Goal: Information Seeking & Learning: Learn about a topic

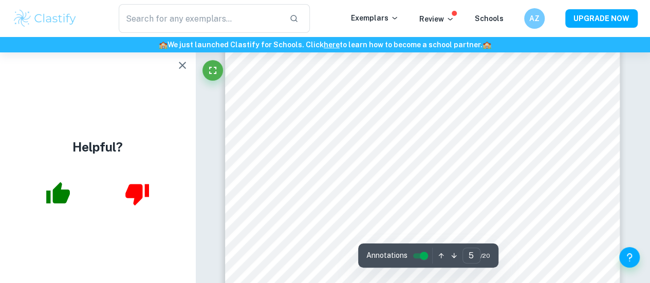
scroll to position [2413, 0]
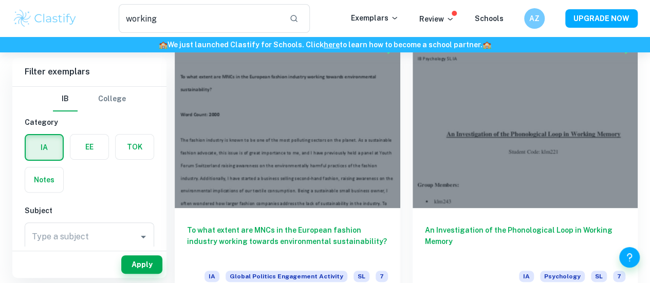
scroll to position [56, 0]
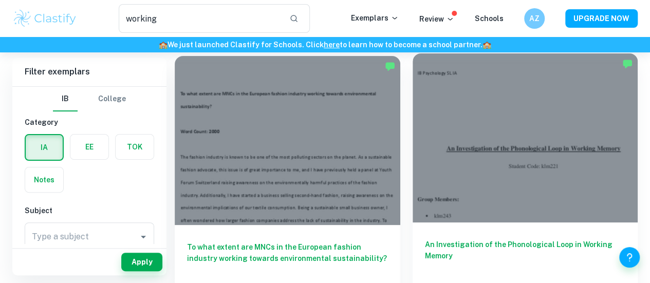
click at [412, 105] on div at bounding box center [524, 137] width 225 height 169
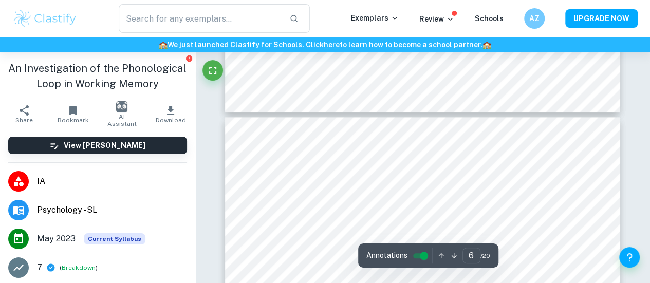
scroll to position [2677, 0]
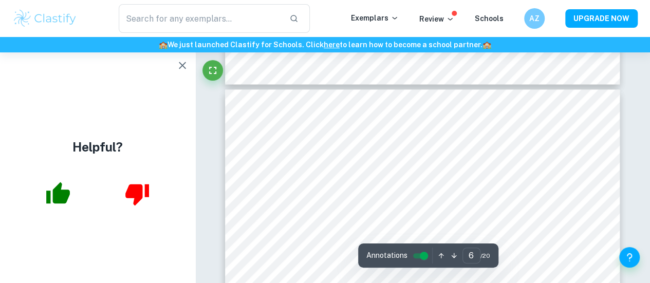
type input "5"
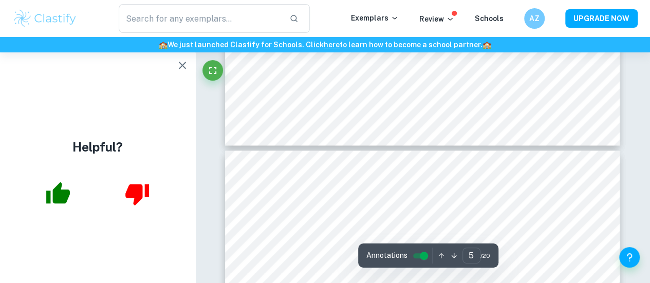
scroll to position [2619, 0]
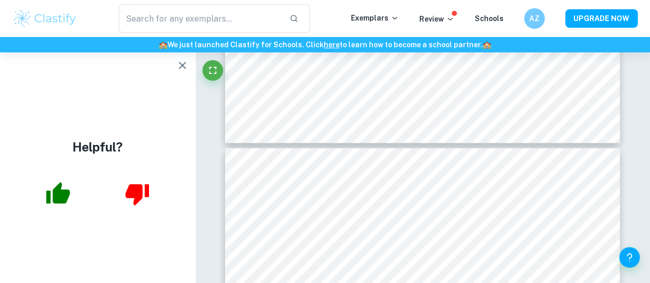
type input "working"
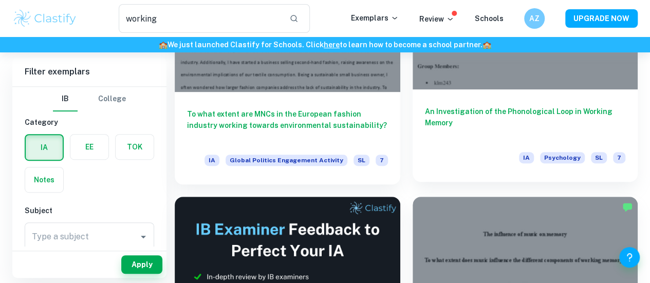
scroll to position [313, 0]
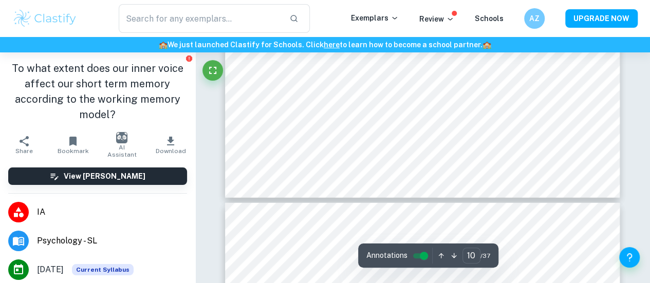
scroll to position [5204, 0]
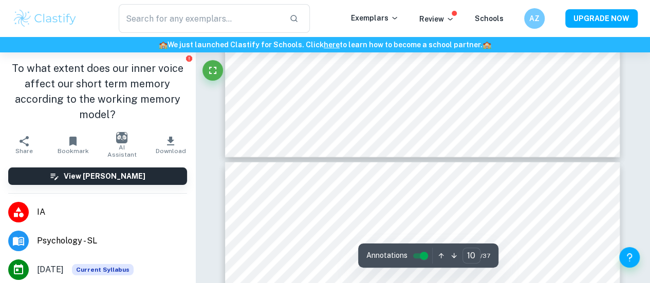
type input "11"
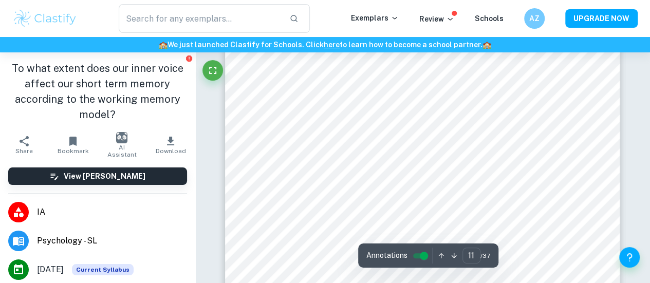
scroll to position [5523, 0]
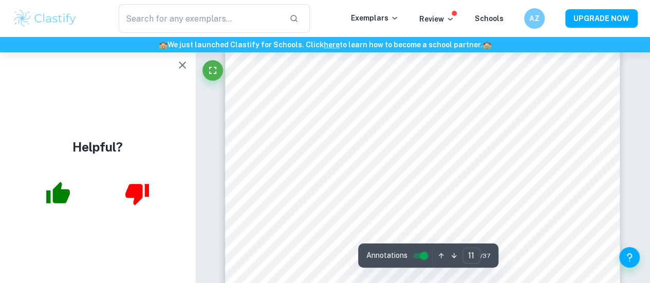
type input "working"
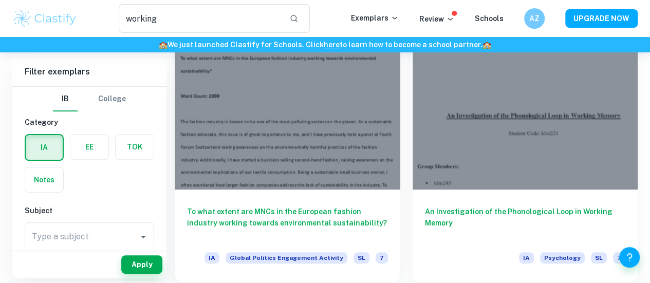
scroll to position [86, 0]
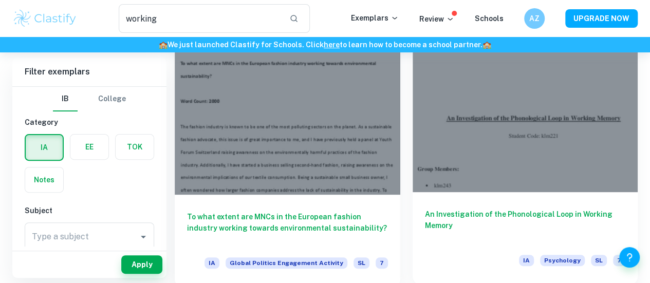
click at [412, 104] on div at bounding box center [524, 107] width 225 height 169
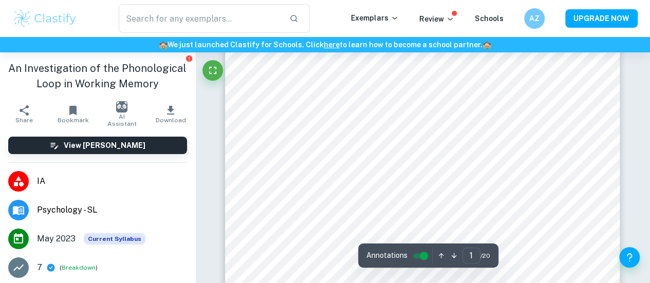
scroll to position [160, 0]
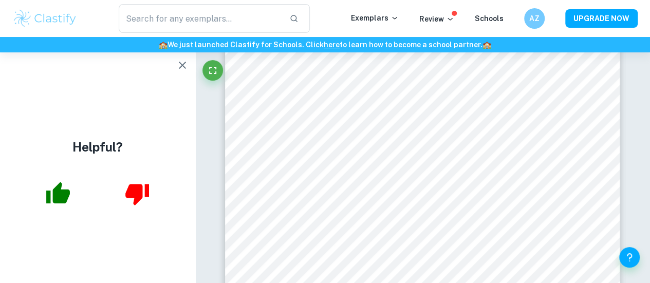
type input "working"
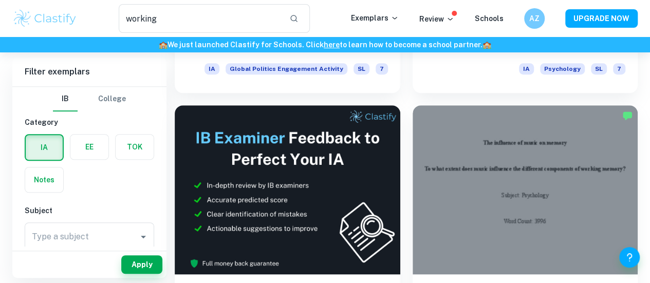
scroll to position [281, 0]
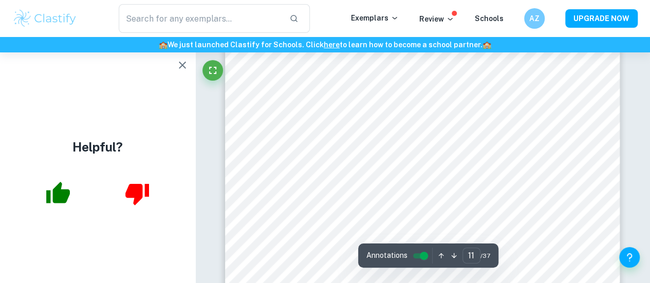
scroll to position [5446, 0]
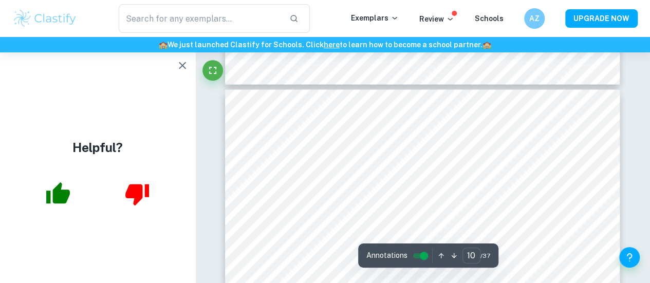
type input "9"
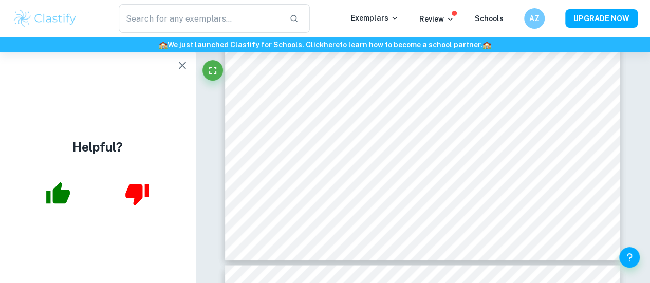
type input "working"
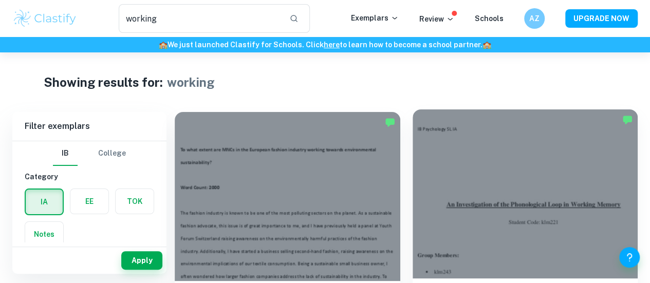
click at [412, 165] on div at bounding box center [524, 193] width 225 height 169
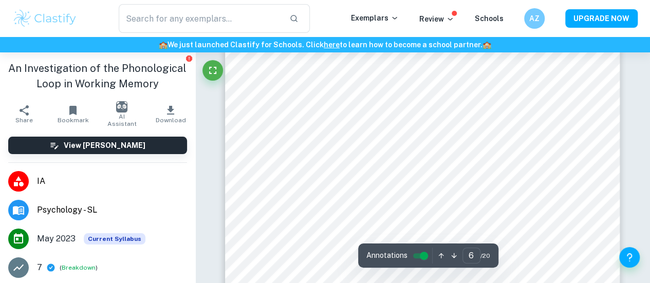
type input "5"
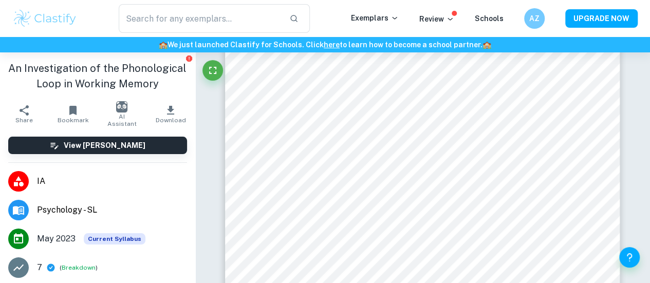
type input "working"
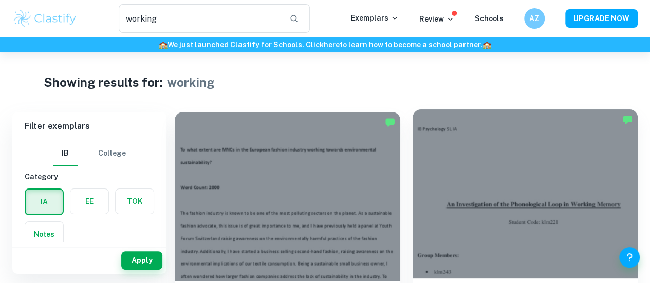
click at [412, 199] on div at bounding box center [524, 193] width 225 height 169
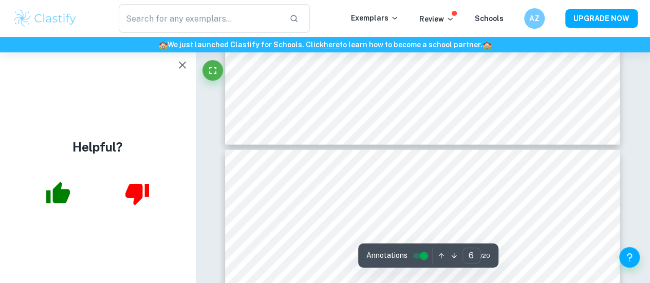
scroll to position [3137, 0]
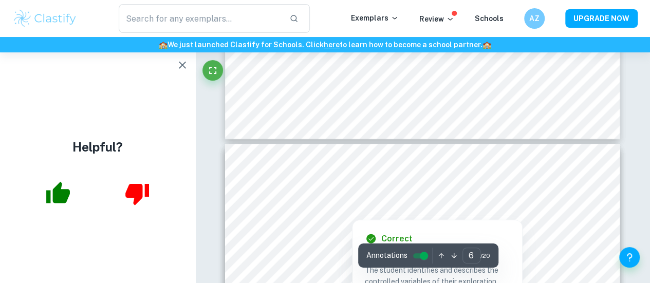
type input "7"
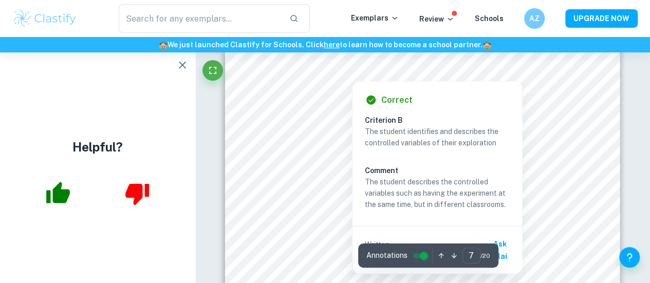
scroll to position [3278, 0]
